Goal: Check status: Check status

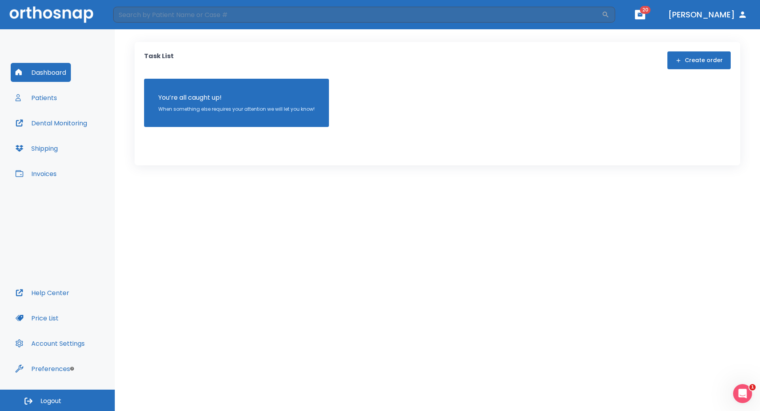
click at [45, 97] on button "Patients" at bounding box center [36, 97] width 51 height 19
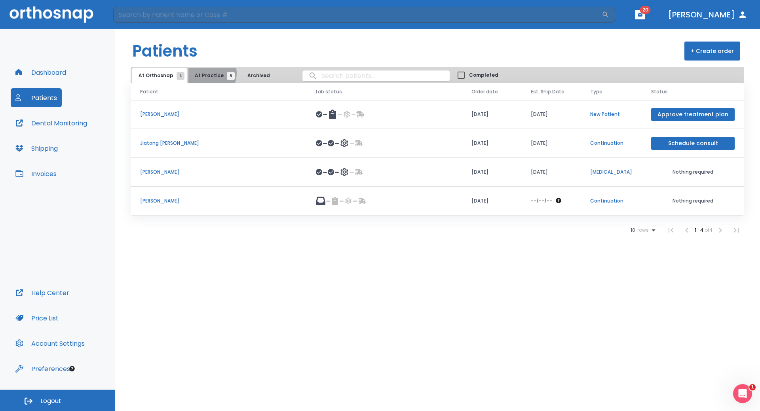
click at [205, 73] on span "At Practice 6" at bounding box center [213, 75] width 36 height 7
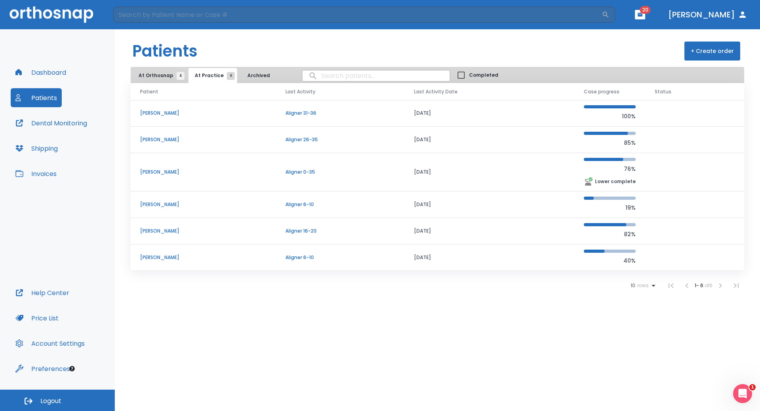
click at [152, 171] on p "[PERSON_NAME]" at bounding box center [203, 172] width 126 height 7
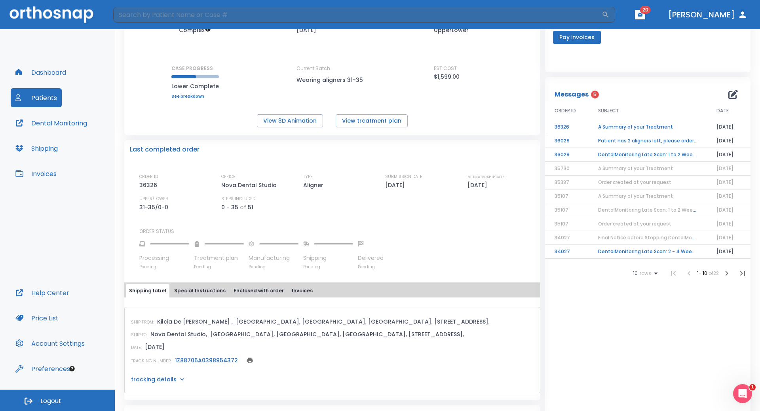
scroll to position [119, 0]
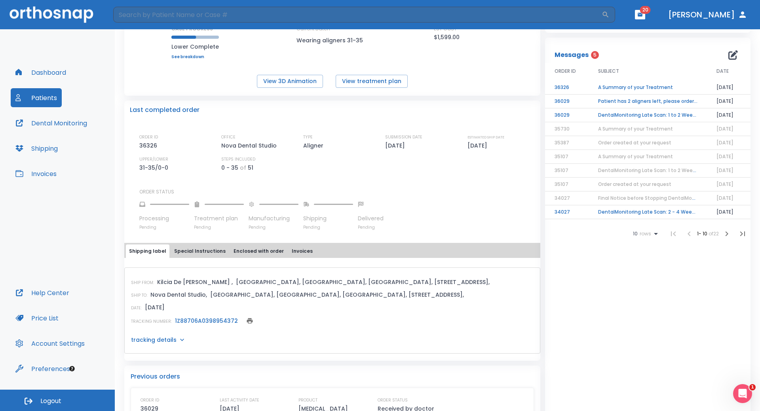
click at [212, 320] on link "1Z88706A0398954372" at bounding box center [206, 321] width 63 height 8
